Goal: Information Seeking & Learning: Learn about a topic

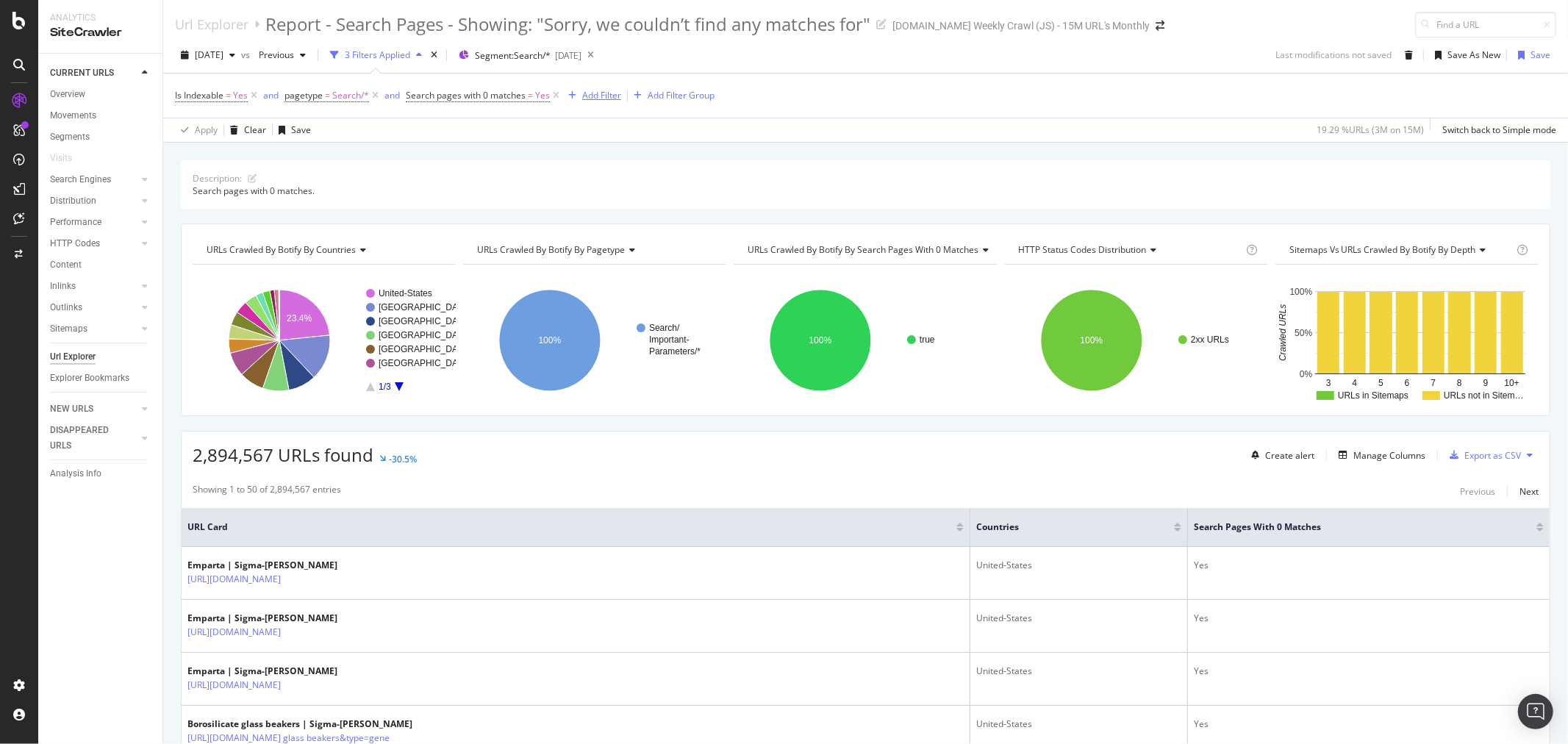
click at [610, 100] on div "Add Filter" at bounding box center [601, 95] width 39 height 13
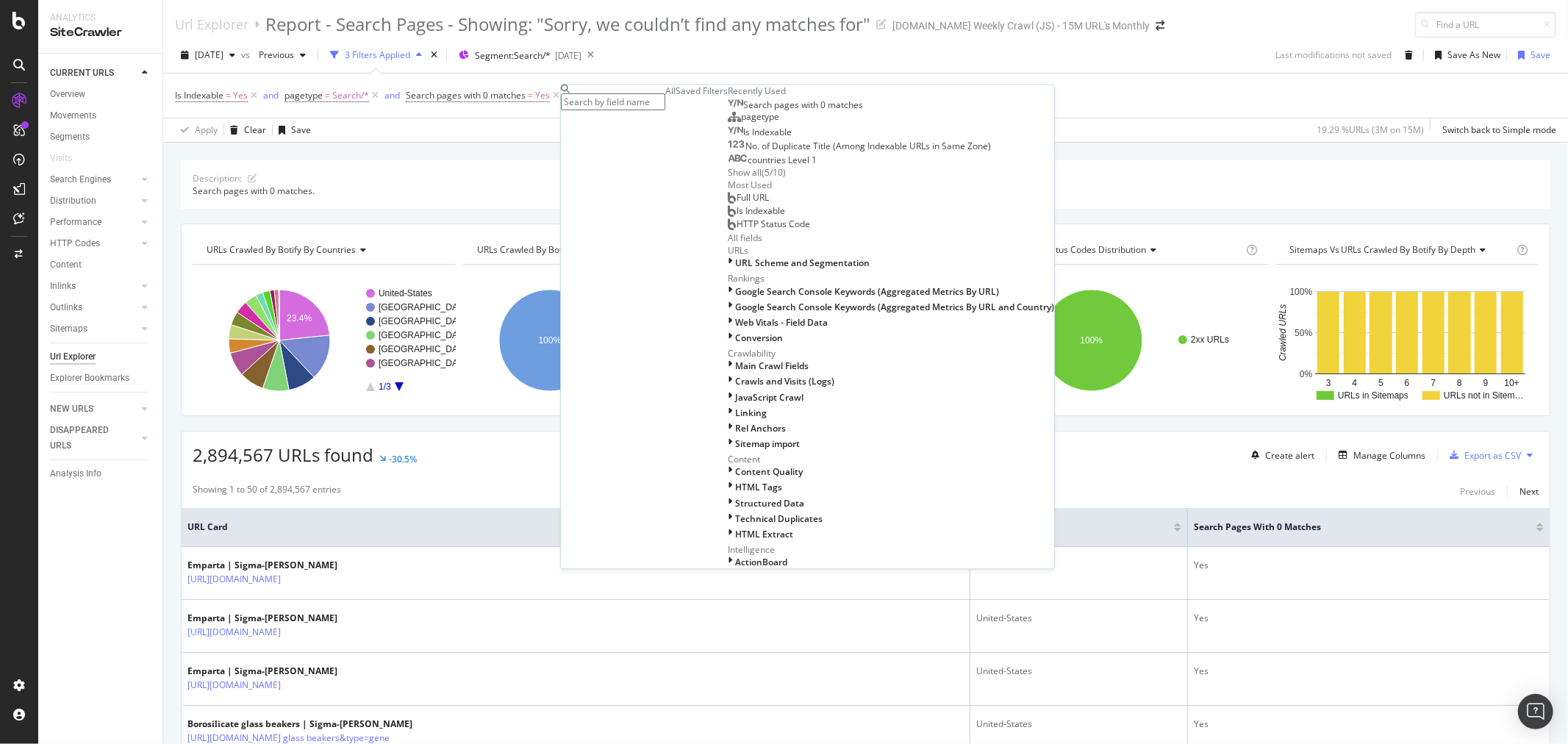
click at [737, 204] on span "Full URL" at bounding box center [752, 197] width 32 height 13
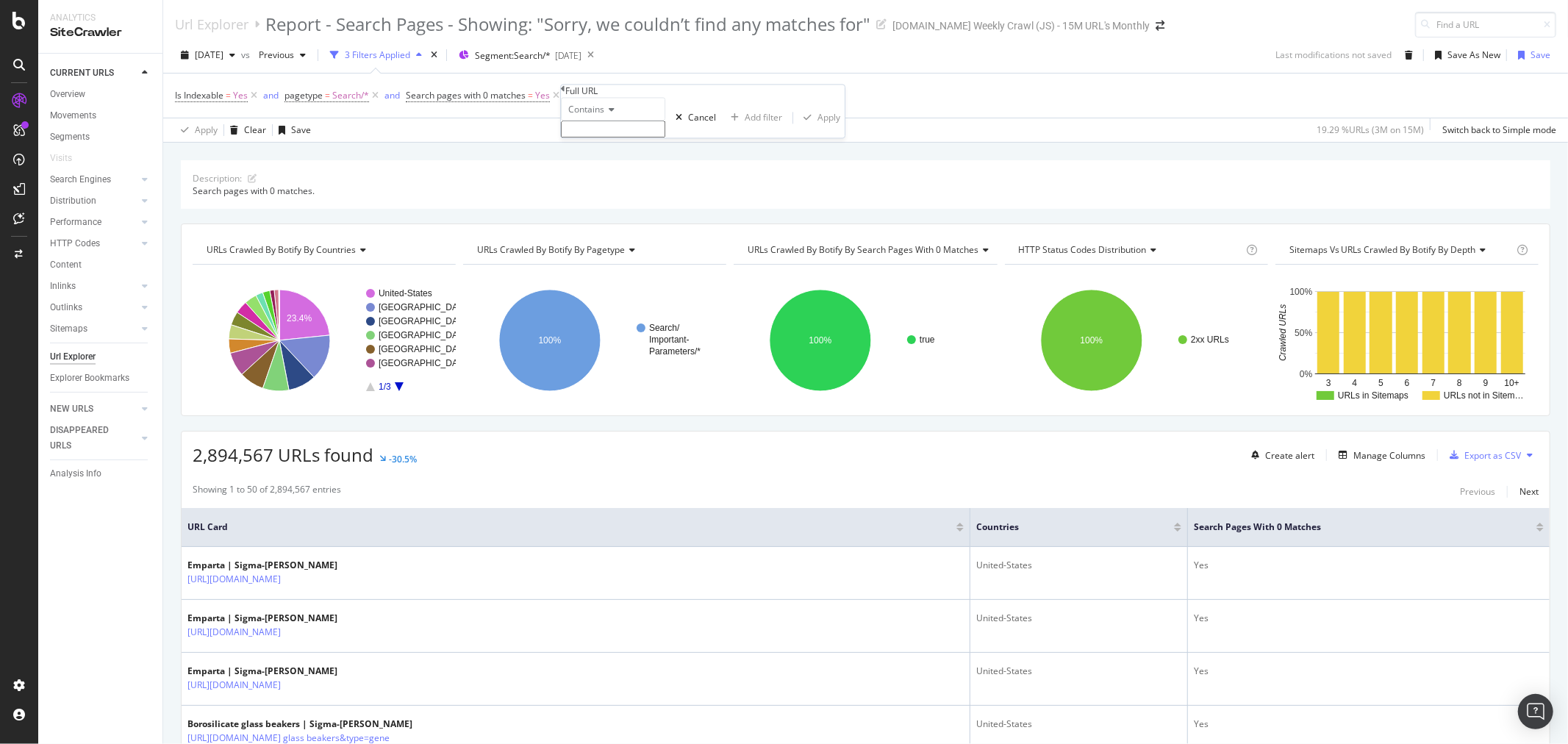
click at [614, 114] on icon at bounding box center [609, 110] width 10 height 9
click at [625, 138] on input "text" at bounding box center [613, 129] width 104 height 17
paste input "focus=products"
type input "focus=products"
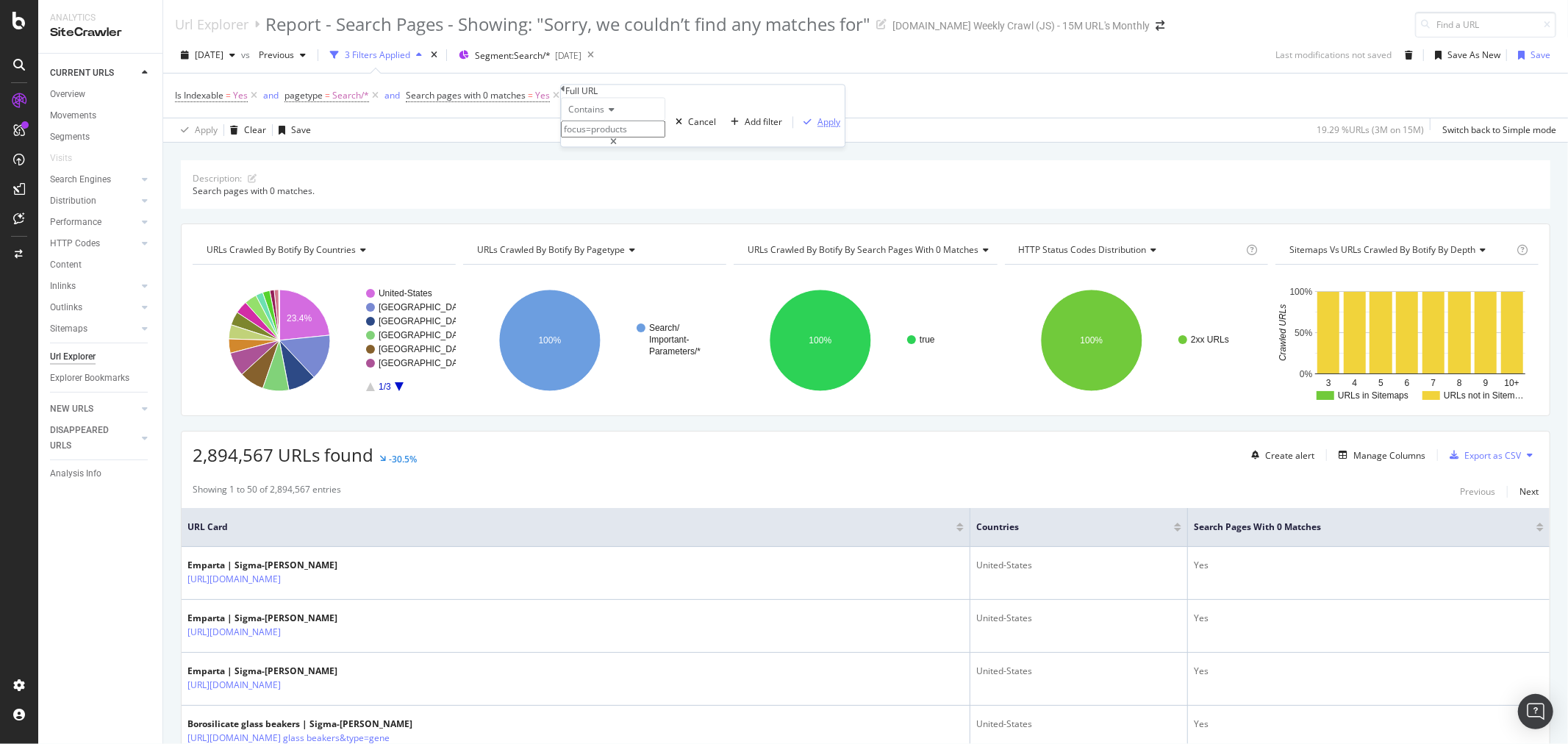
click at [817, 129] on div "Apply" at bounding box center [828, 122] width 23 height 13
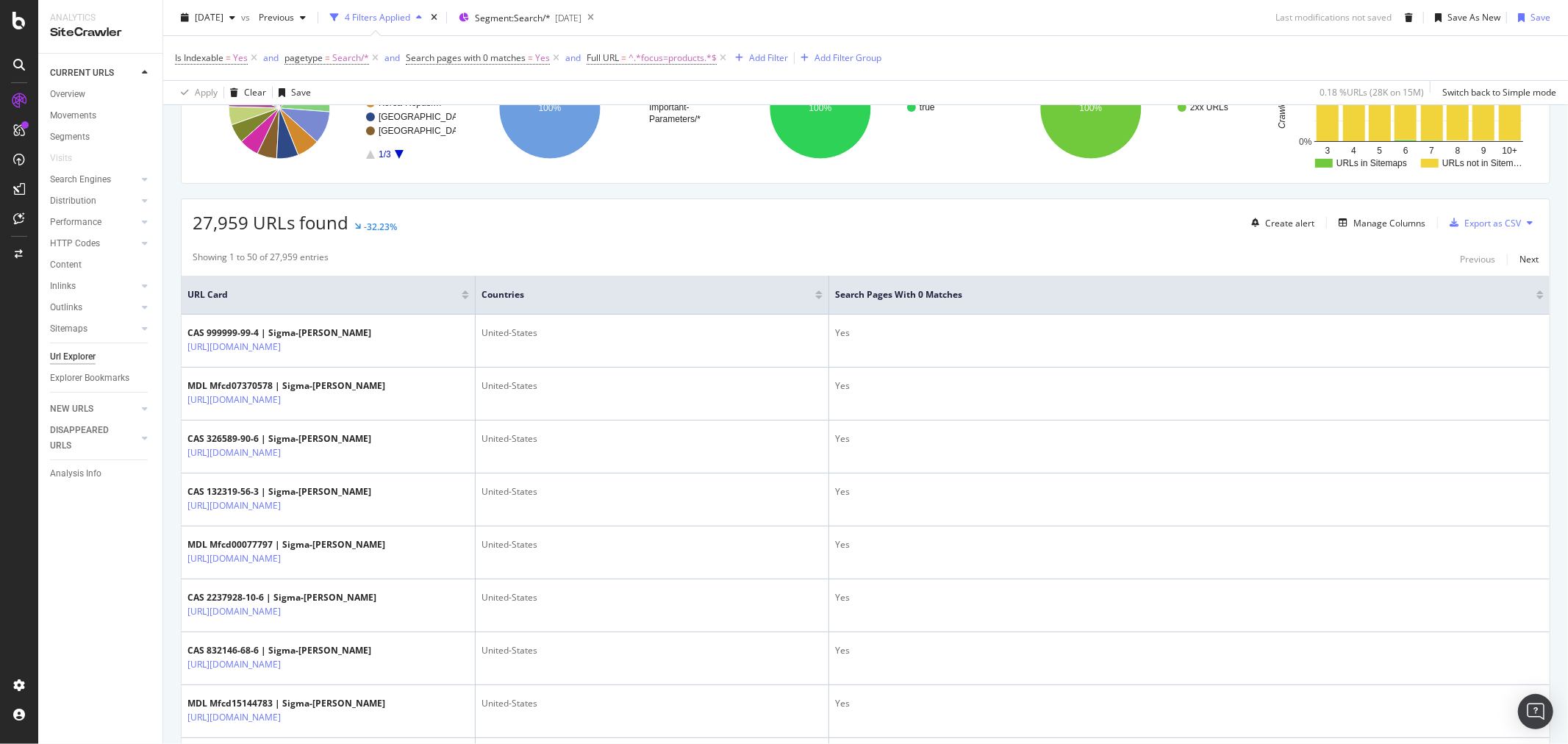
scroll to position [408, 0]
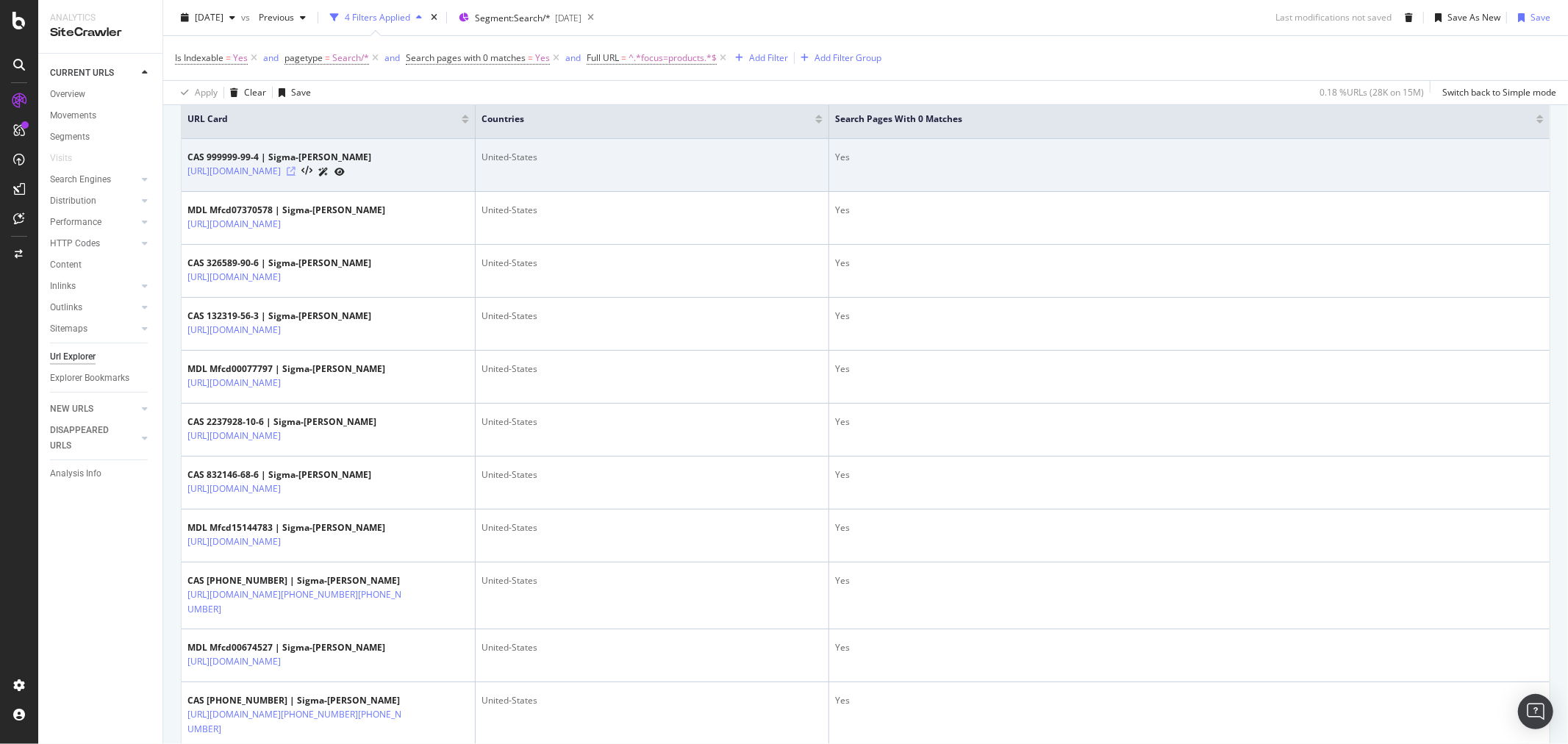
click at [296, 176] on icon at bounding box center [290, 171] width 9 height 9
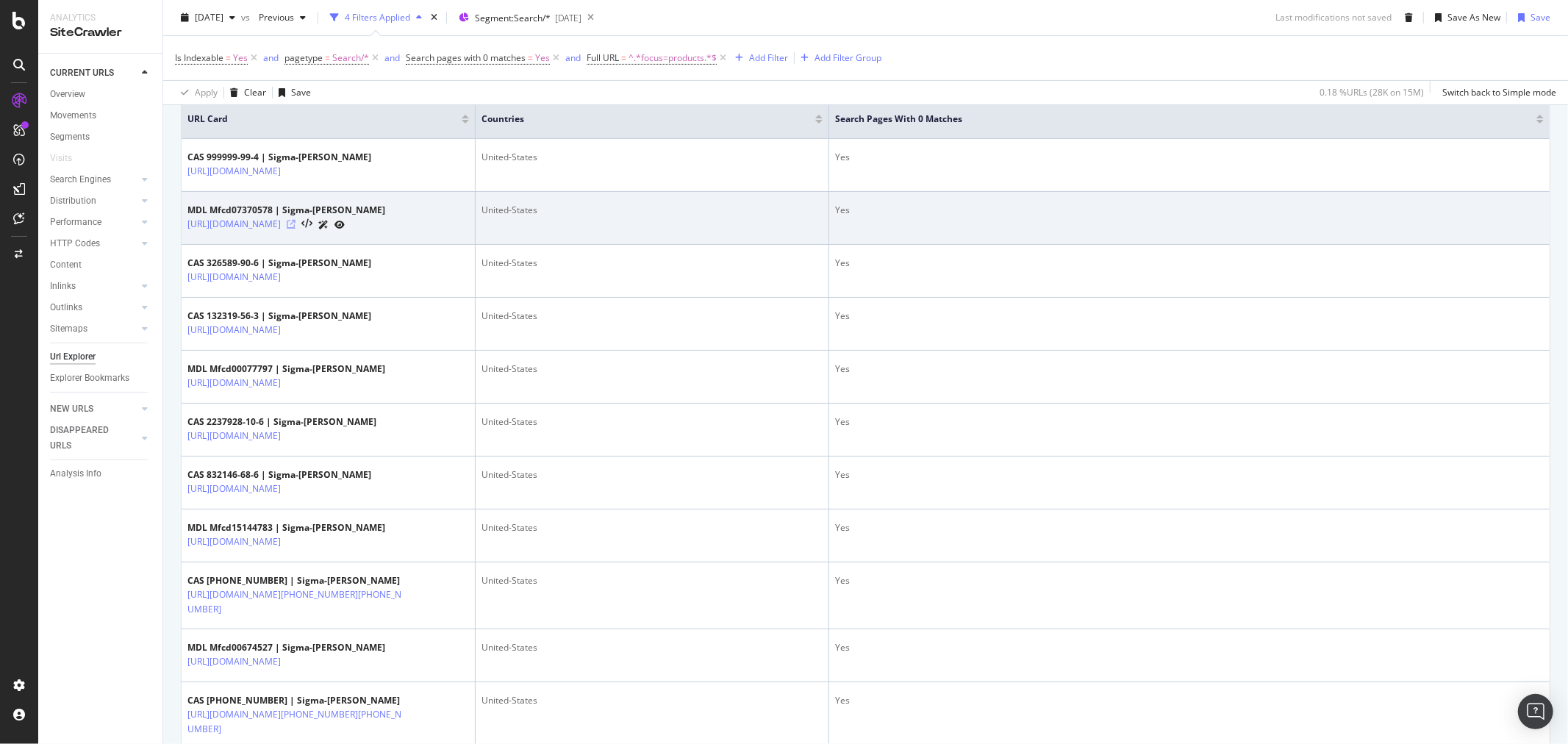
click at [296, 229] on icon at bounding box center [290, 224] width 9 height 9
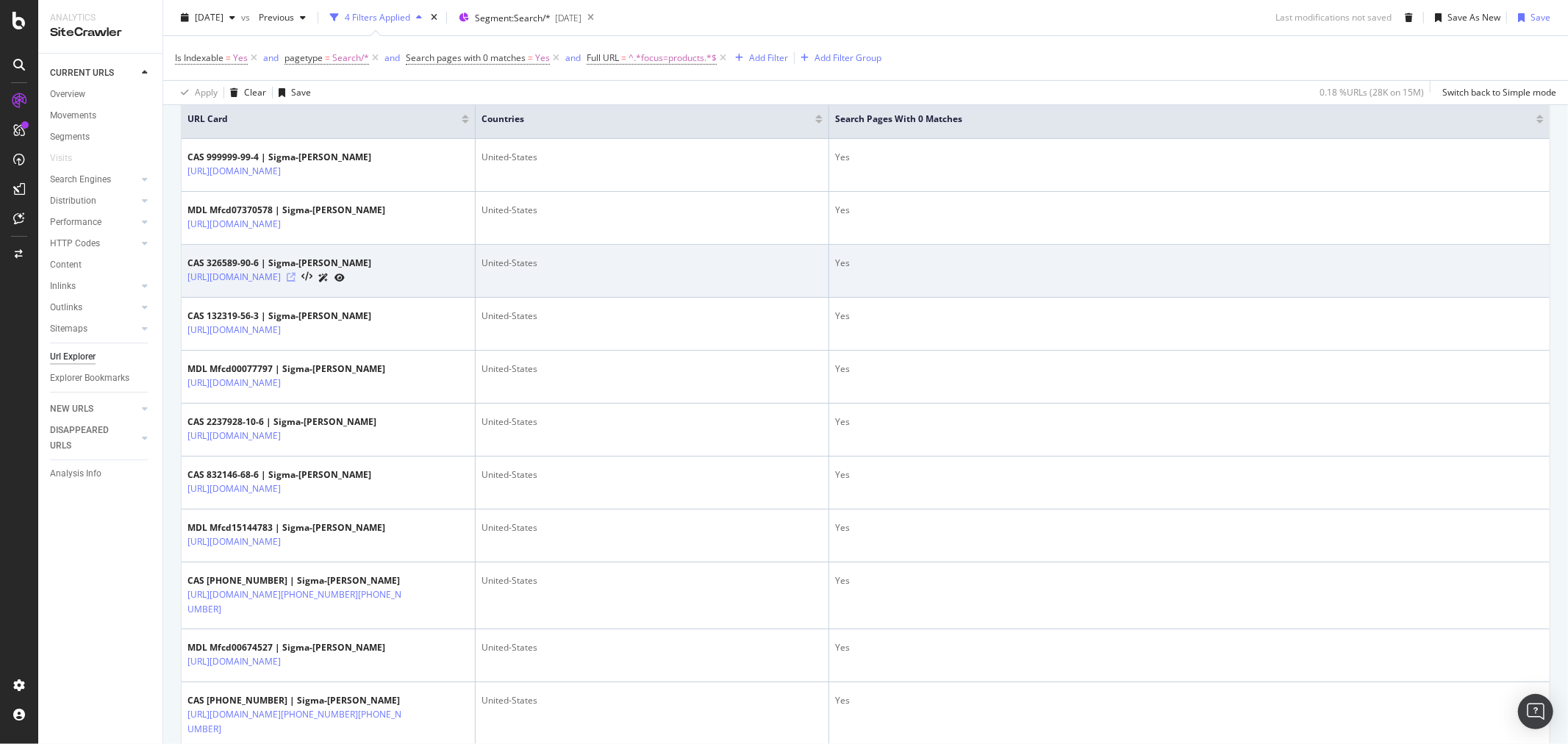
click at [296, 282] on icon at bounding box center [290, 277] width 9 height 9
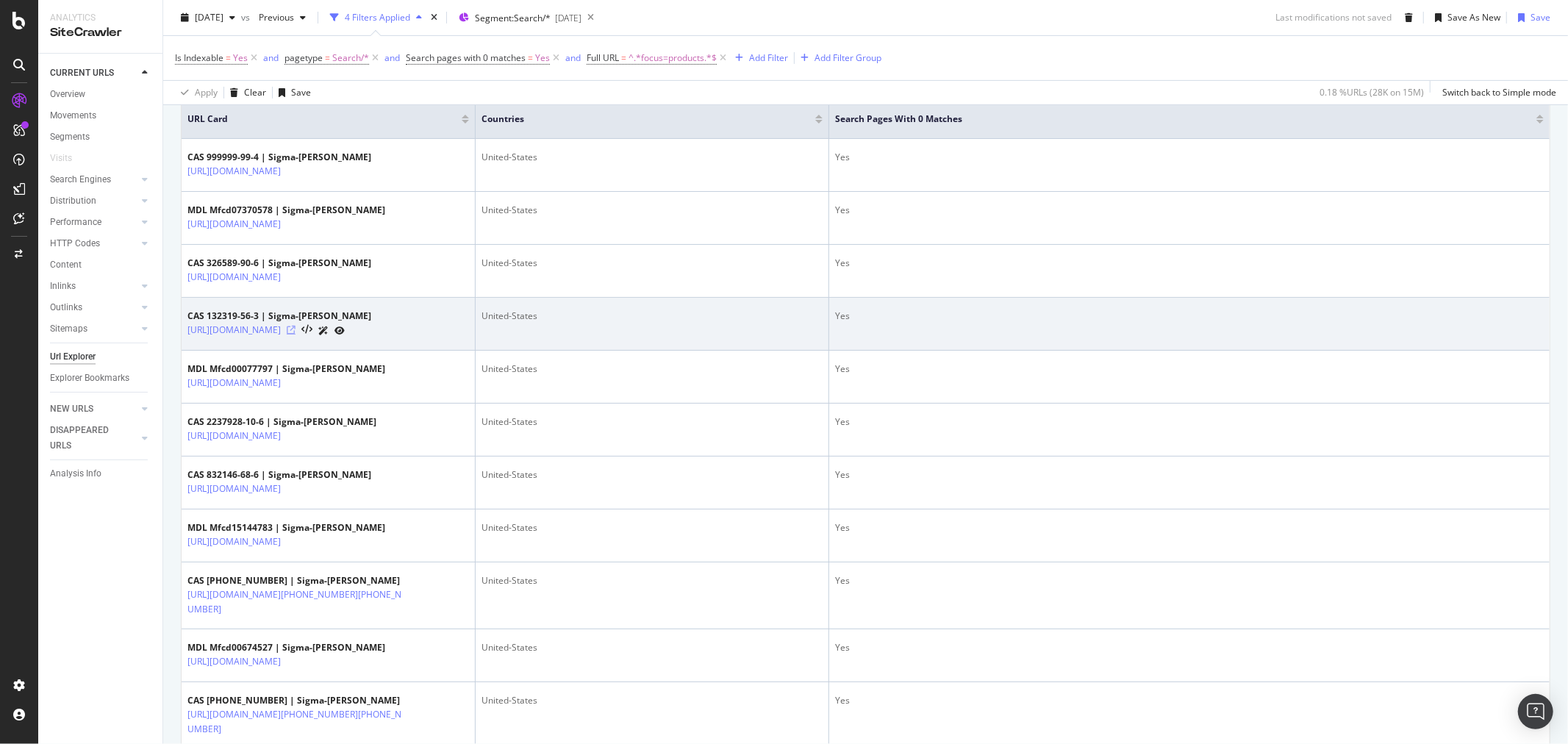
click at [296, 335] on icon at bounding box center [290, 330] width 9 height 9
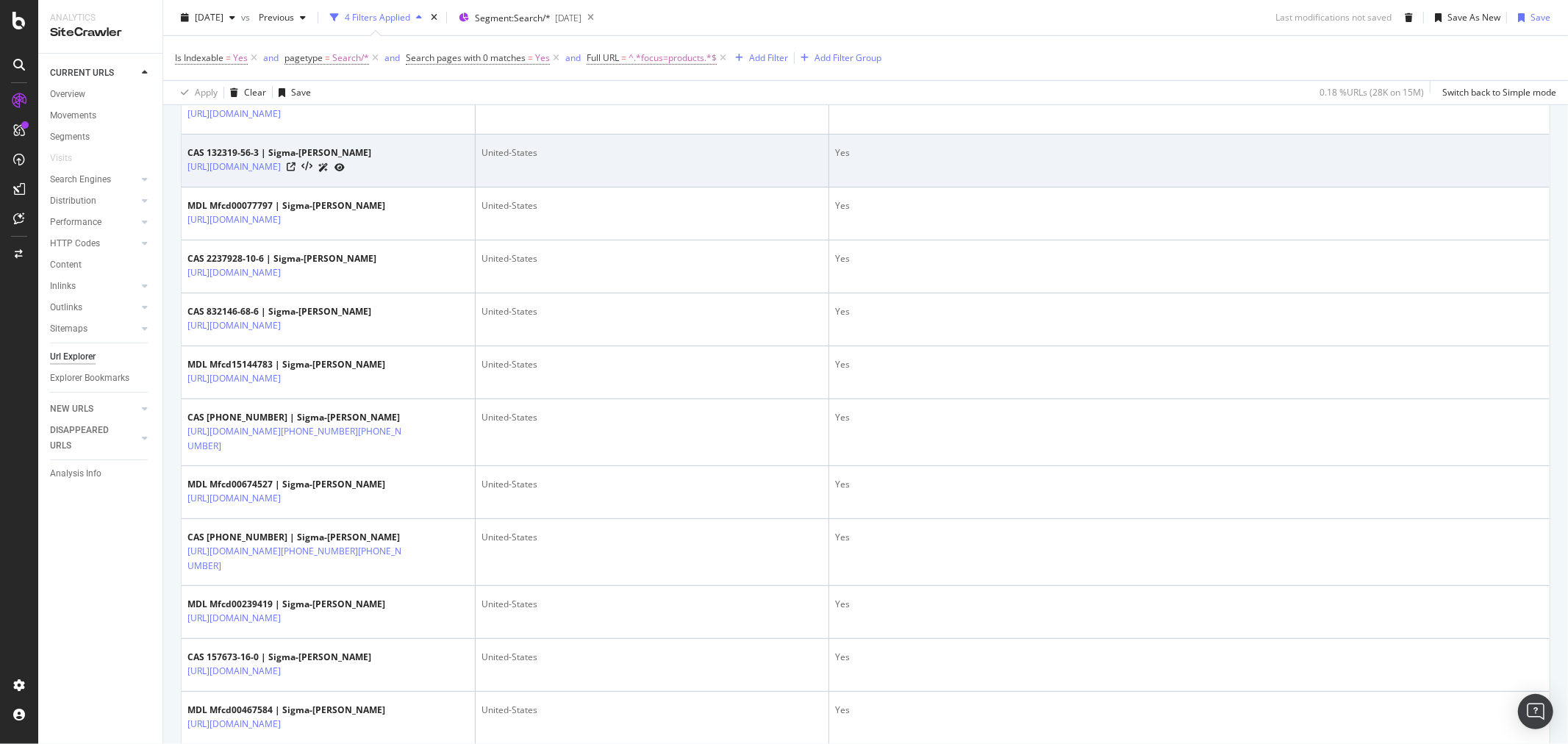
scroll to position [735, 0]
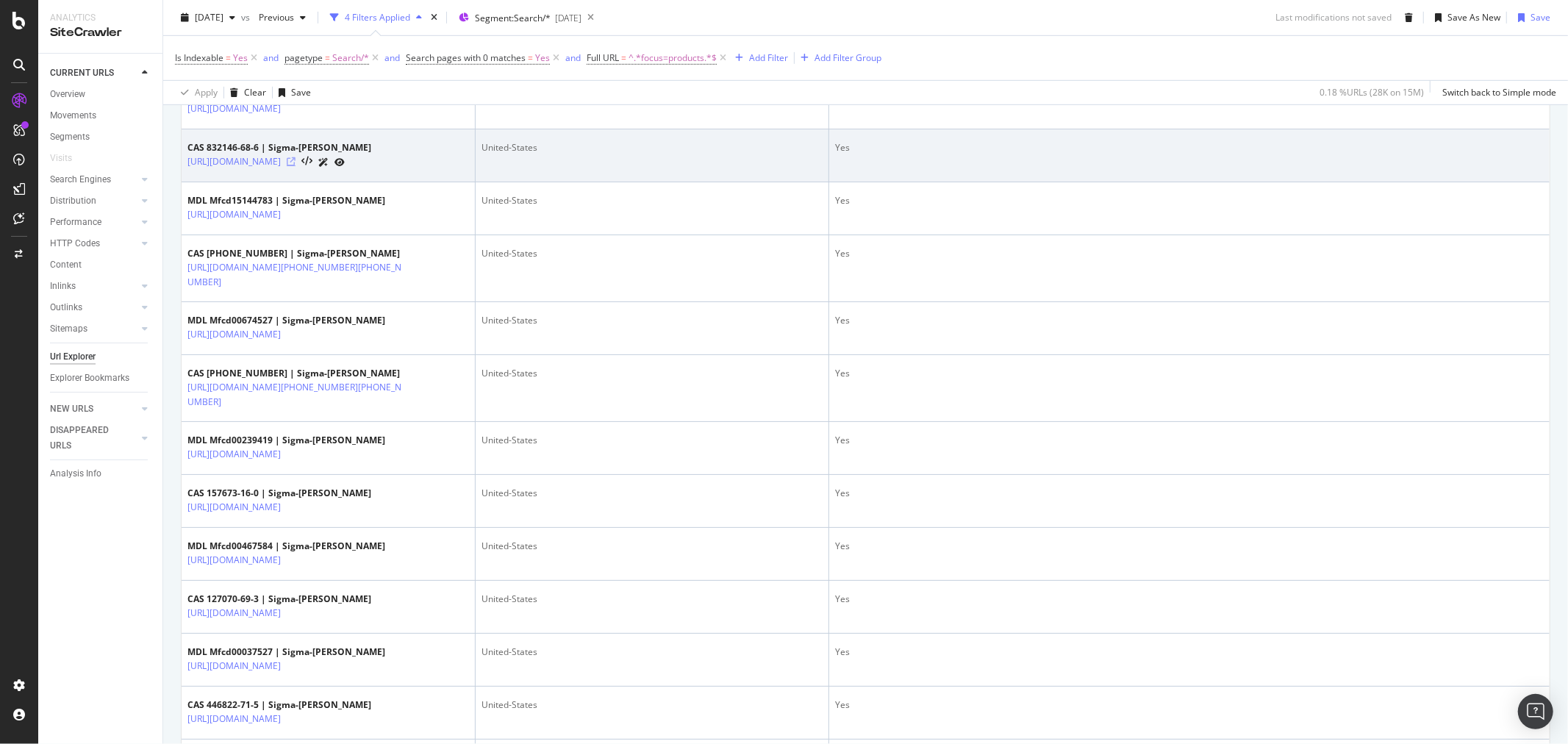
click at [296, 166] on icon at bounding box center [290, 161] width 9 height 9
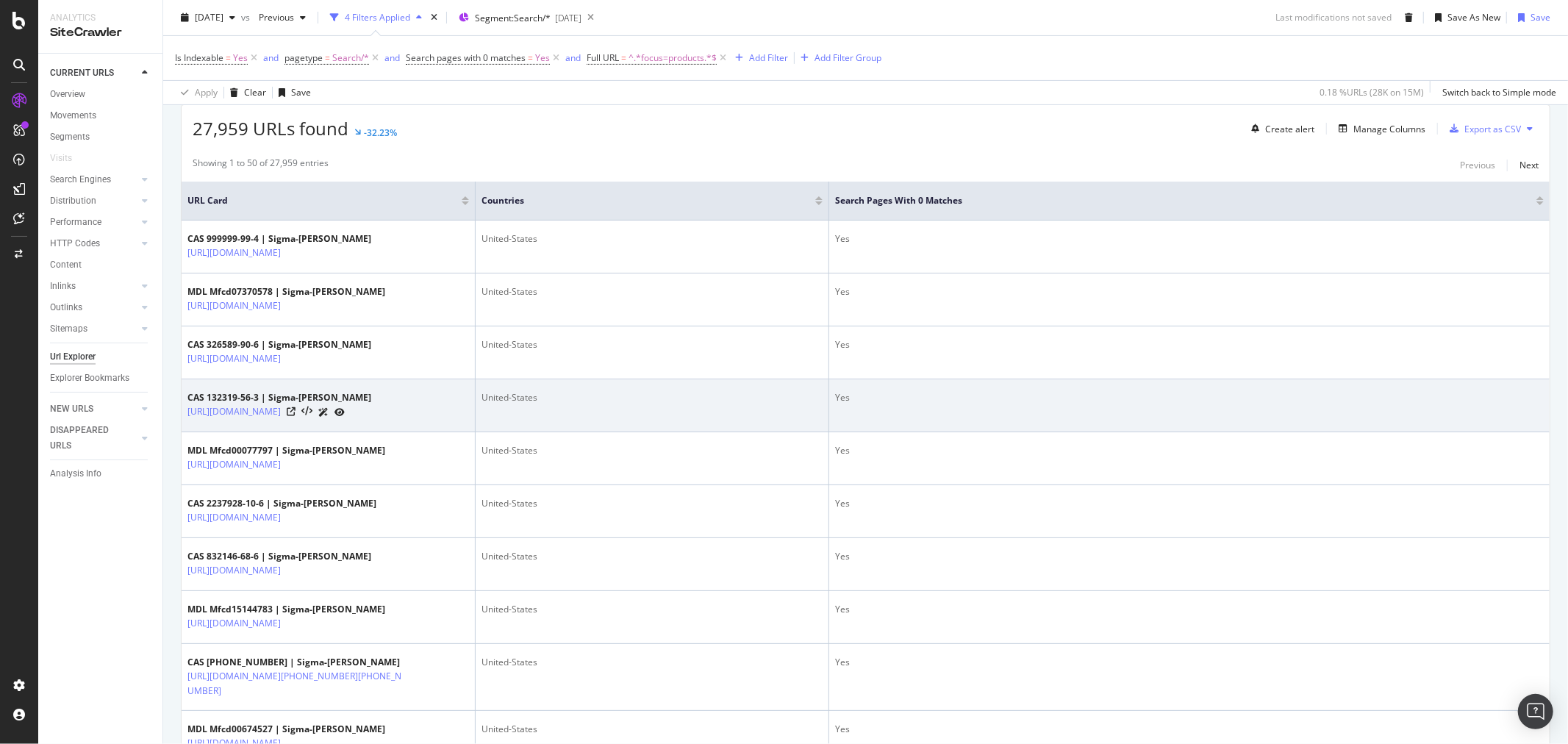
scroll to position [0, 0]
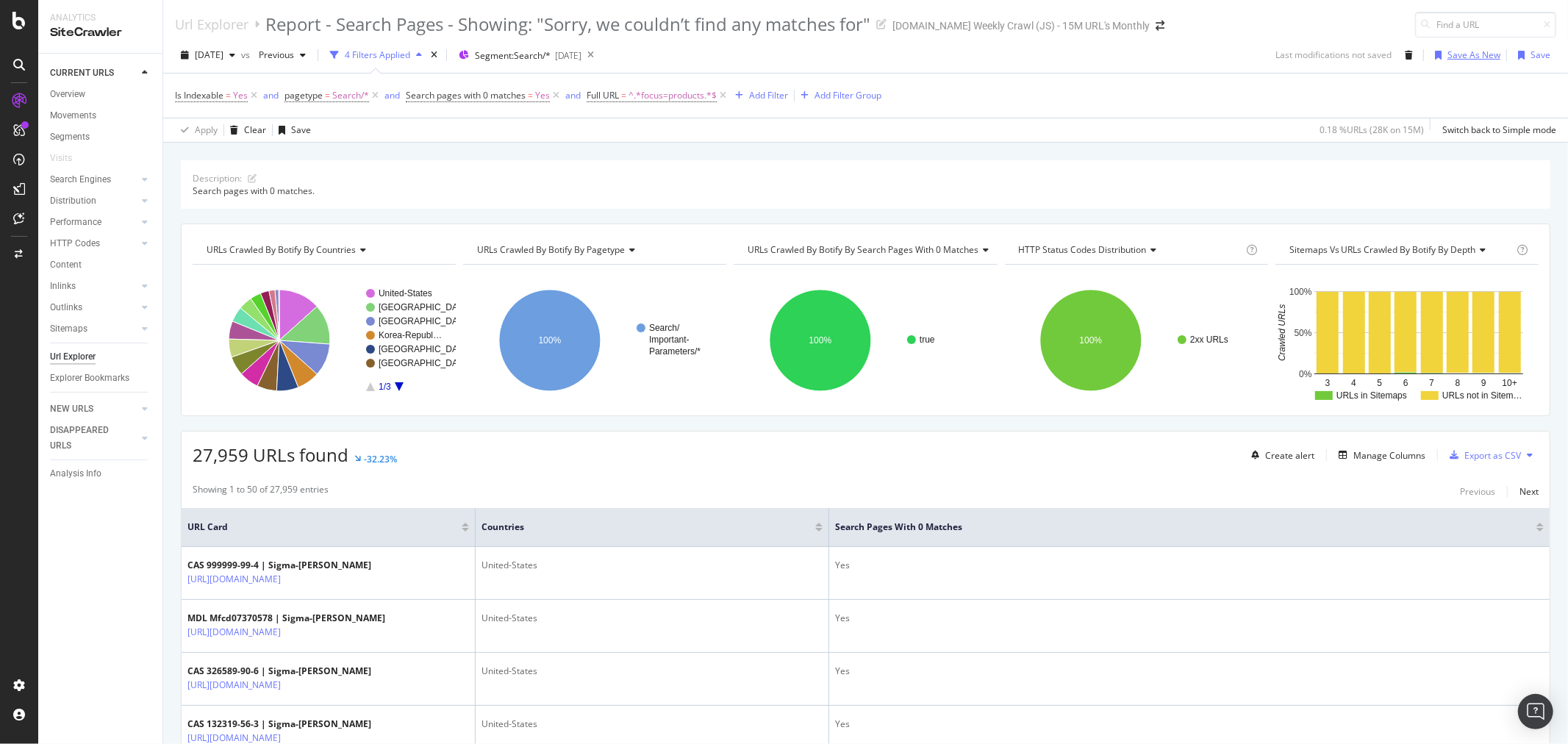
click at [1461, 55] on div "Save As New" at bounding box center [1473, 55] width 53 height 13
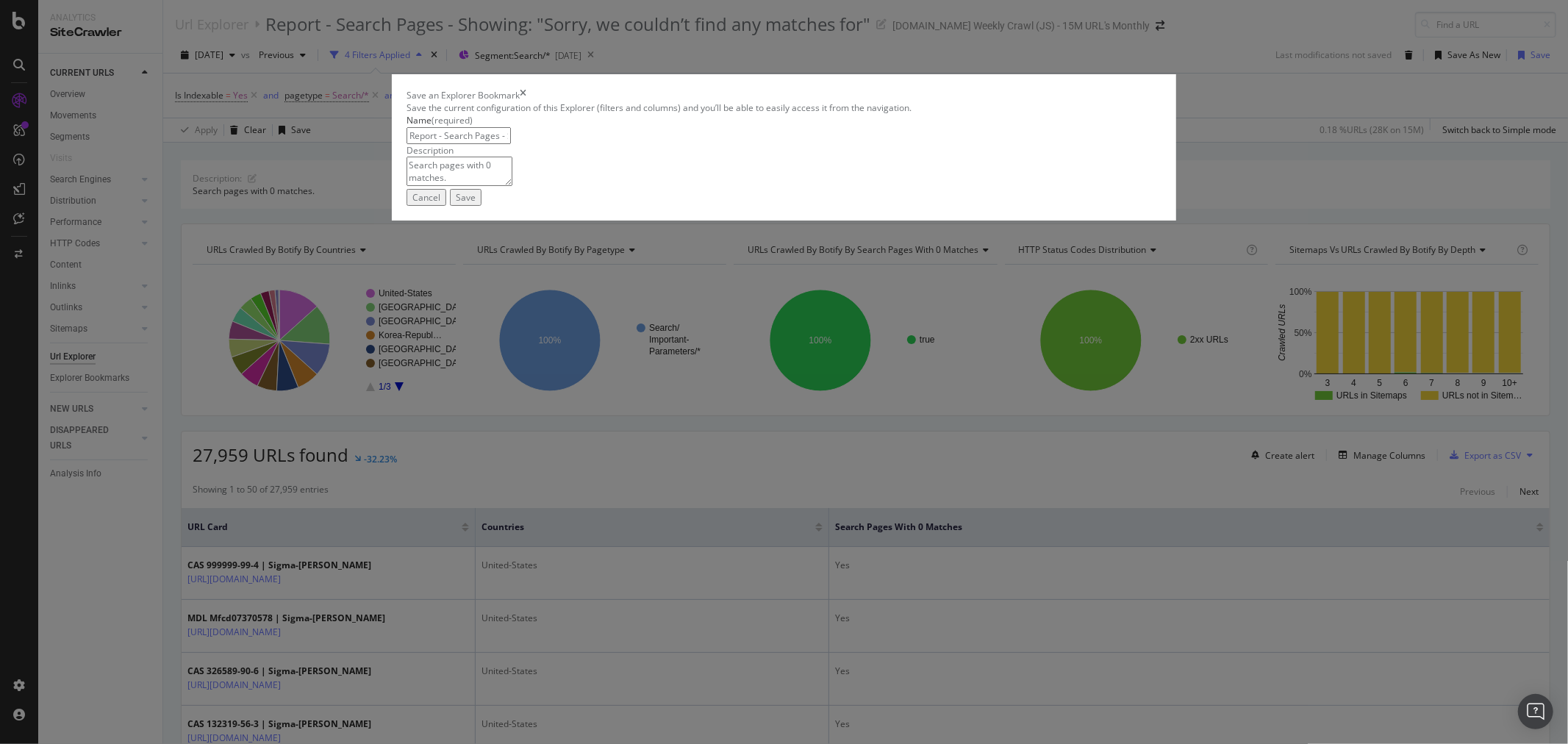
click at [511, 144] on input "Report - Search Pages - Showing: "Sorry, we couldn’t find any matches for" Clone" at bounding box center [458, 135] width 104 height 17
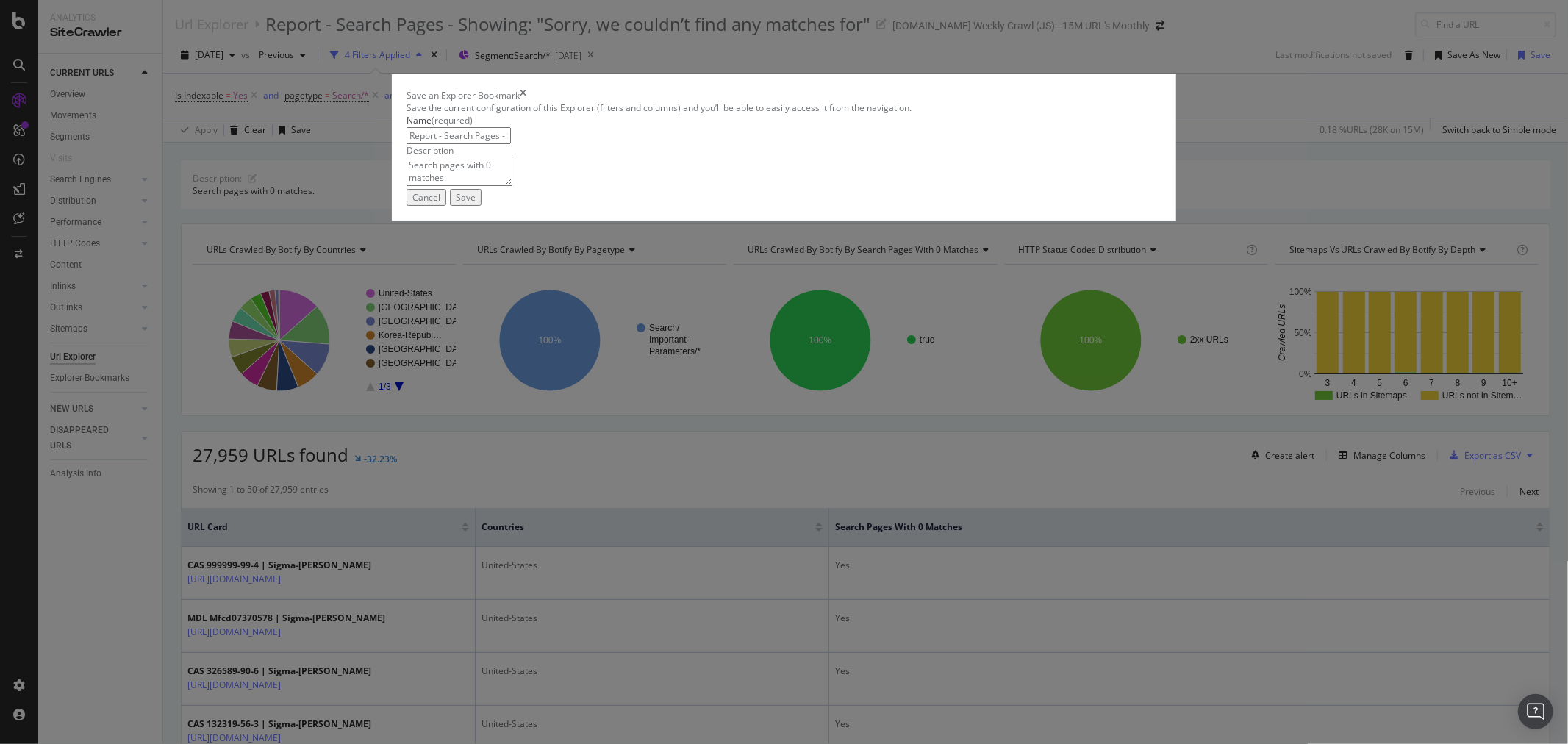
click at [511, 144] on input "Report - Search Pages - Showing: "Sorry, we couldn’t find any matches for" Clone" at bounding box center [458, 135] width 104 height 17
drag, startPoint x: 822, startPoint y: 312, endPoint x: 898, endPoint y: 312, distance: 76.0
click at [511, 144] on input "Report - Search Pages - Showing: "Sorry, we couldn’t find any matches for" focu…" at bounding box center [458, 135] width 104 height 17
click at [511, 144] on input "Report - Search Pages - Showing: "Sorry, we couldn’t find any matches for"" at bounding box center [458, 135] width 104 height 17
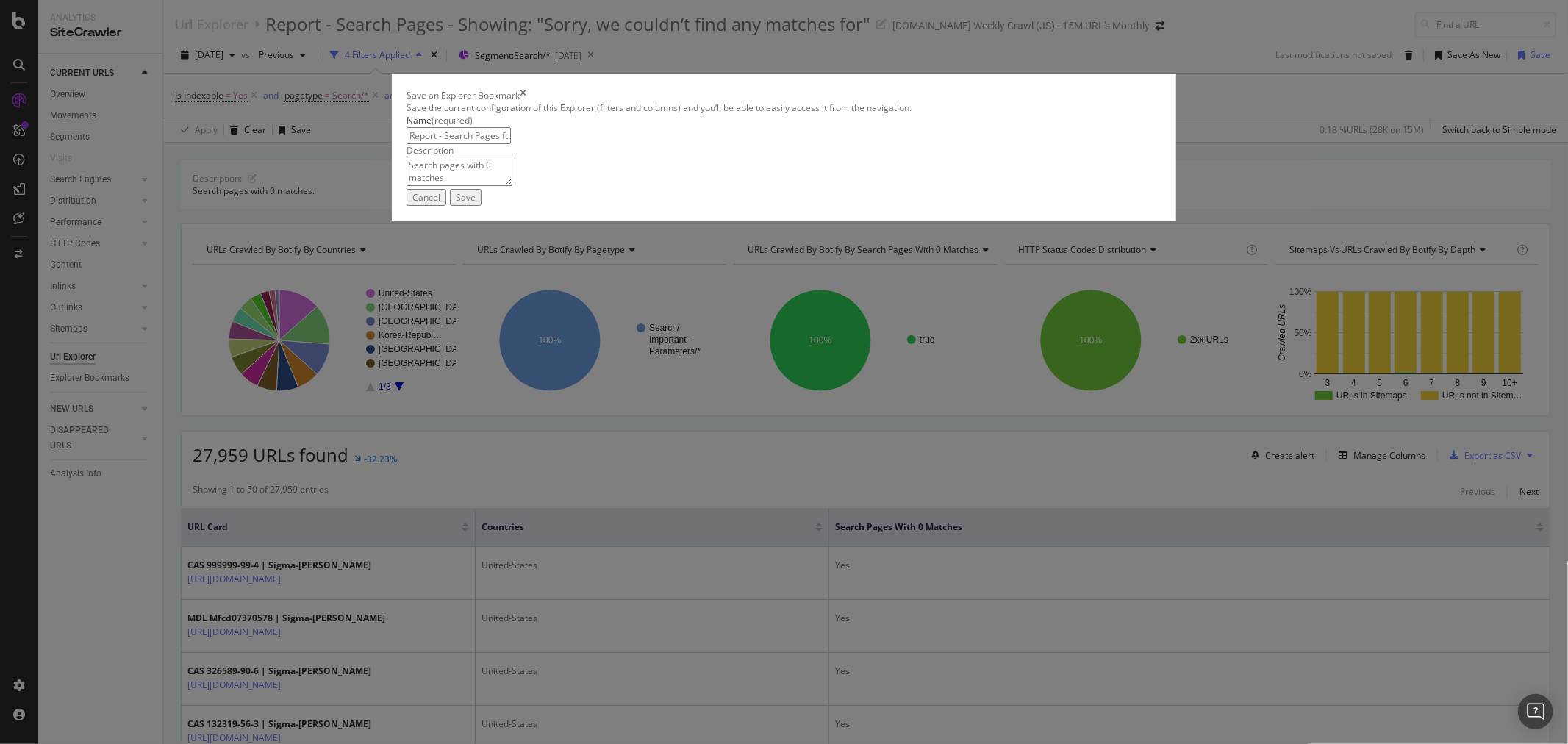
click at [511, 144] on input "Report - Search Pages focus=products - Showing: "Sorry, we couldn’t find any ma…" at bounding box center [458, 135] width 104 height 17
type input "Report - Search Pages - focus=products - Showing: "Sorry, we couldn’t find any …"
click at [476, 204] on div "Save" at bounding box center [465, 197] width 20 height 13
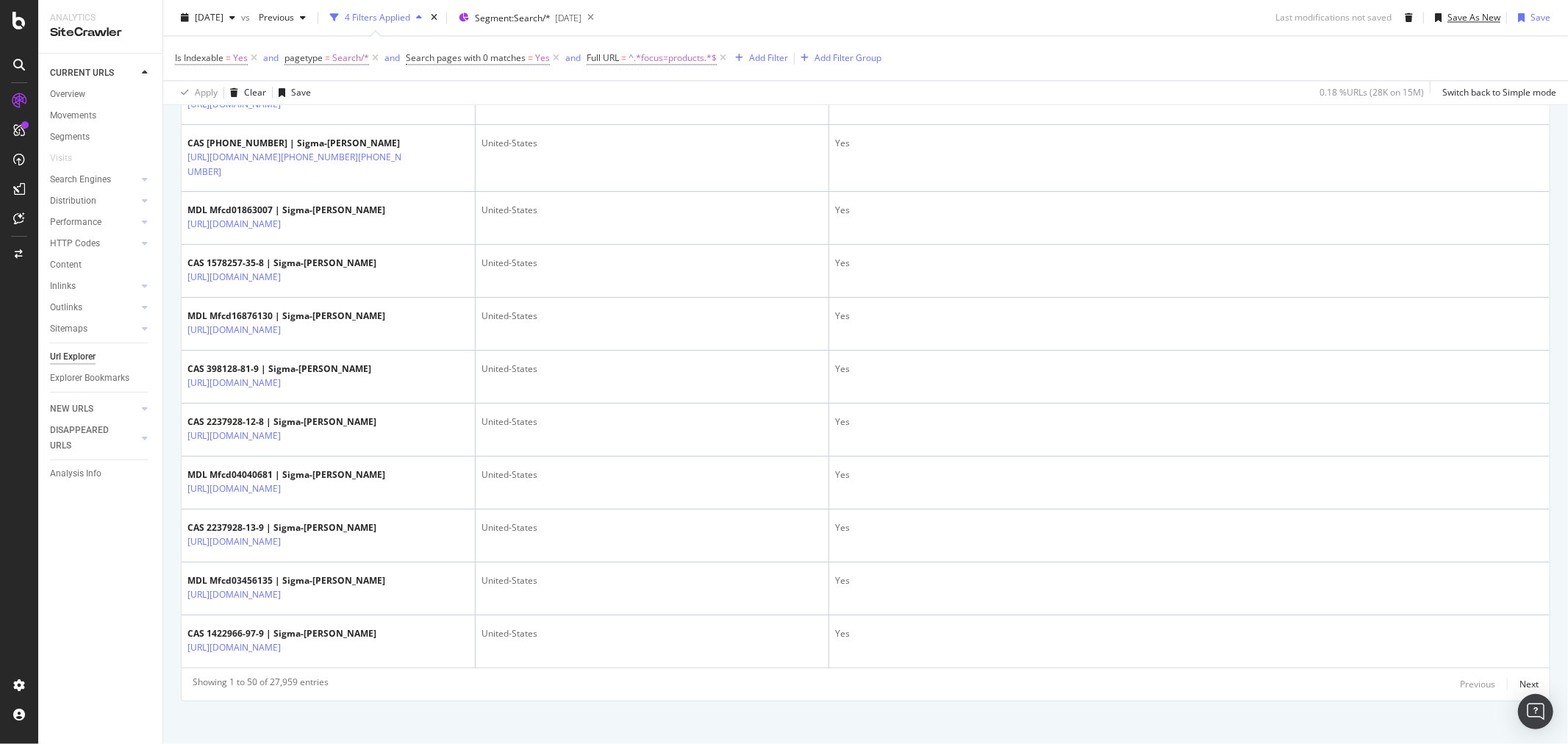
scroll to position [2859, 0]
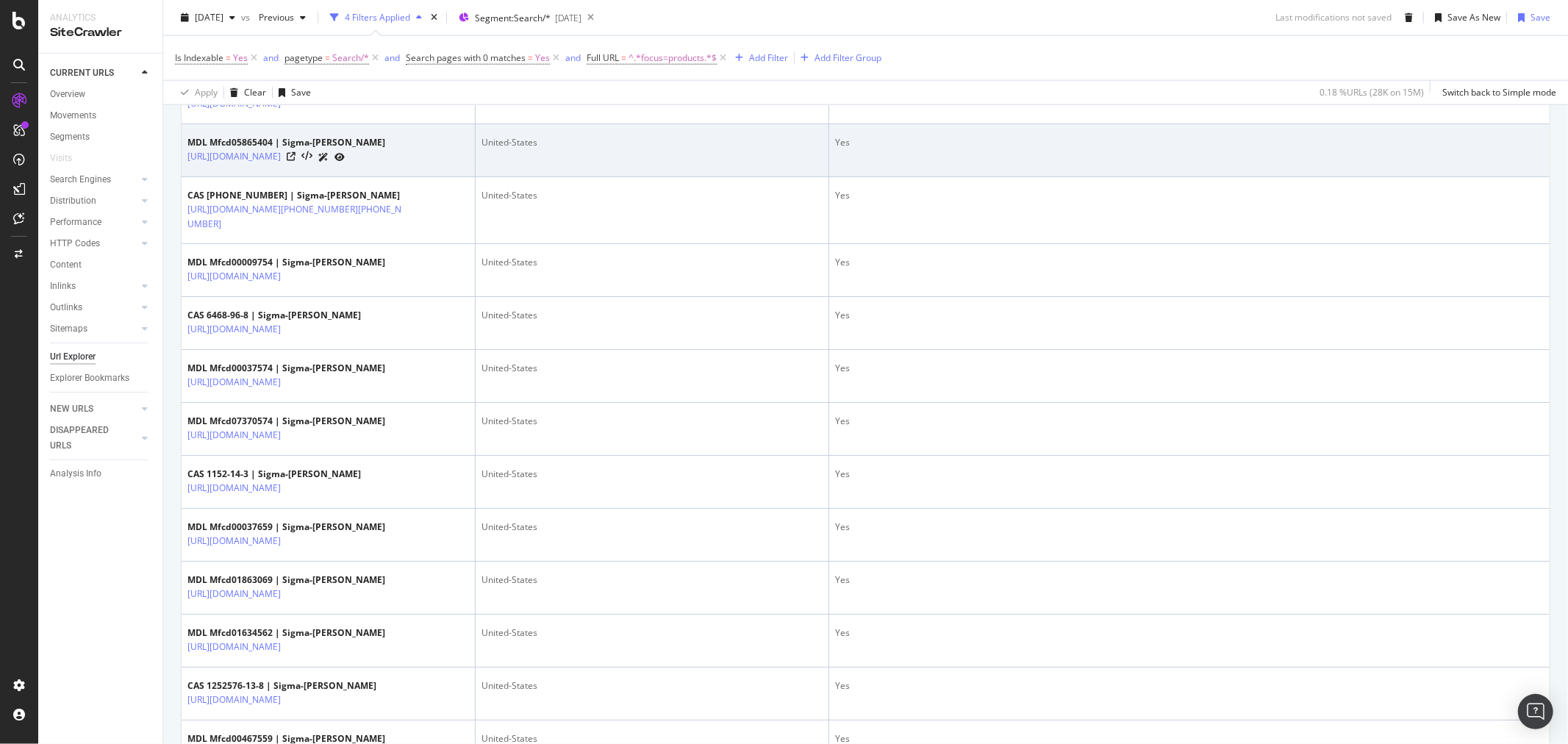
scroll to position [2042, 0]
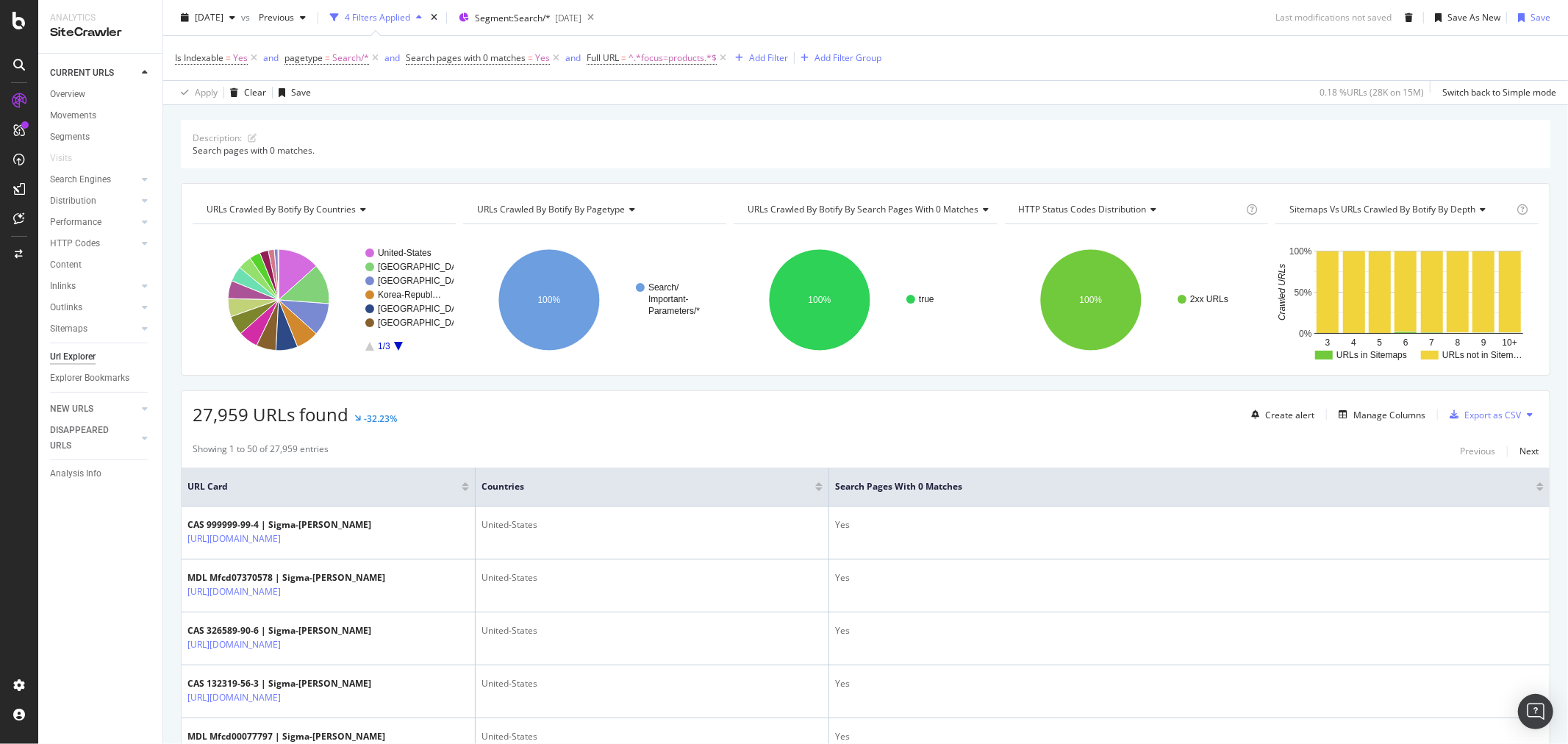
scroll to position [0, 0]
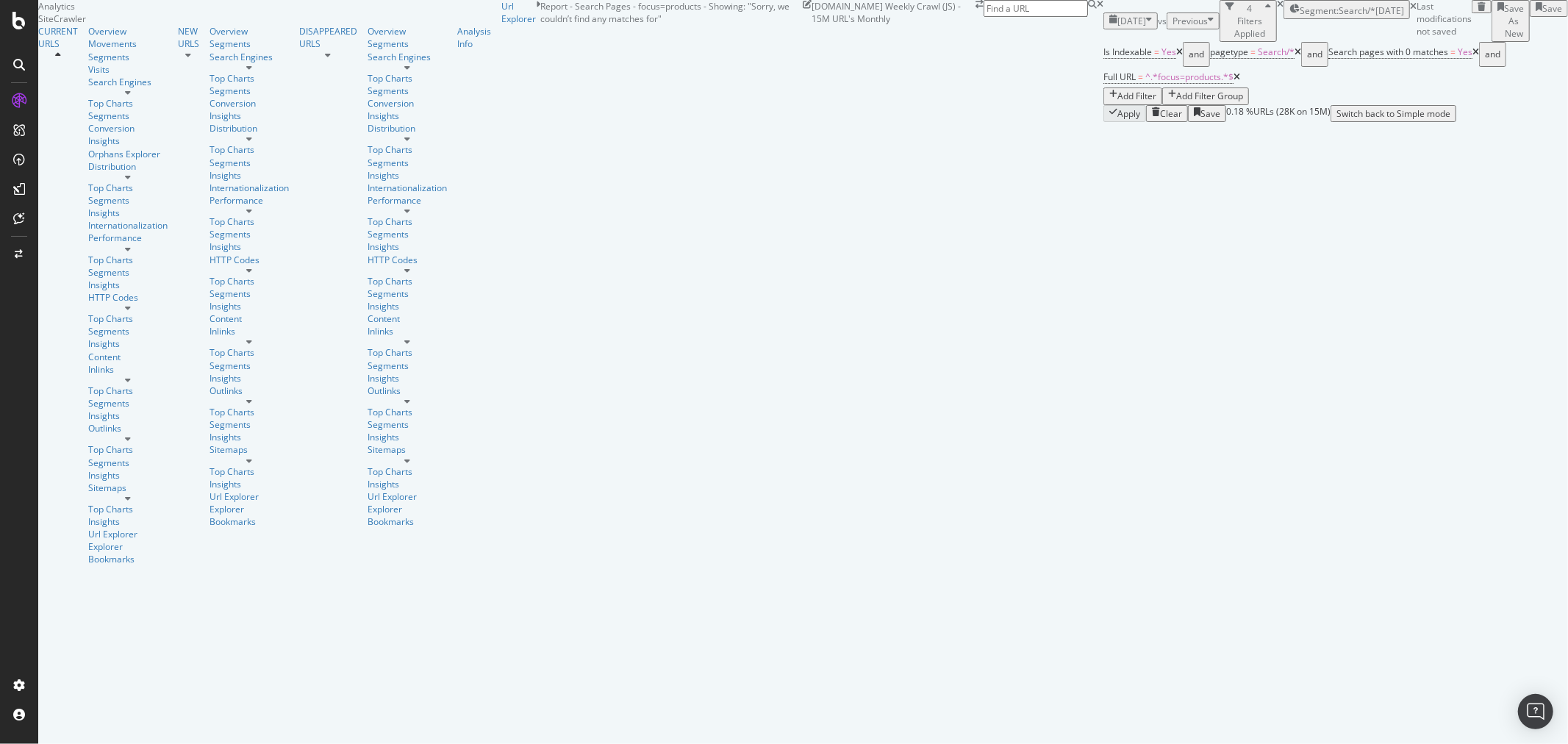
scroll to position [2533, 0]
